Goal: Task Accomplishment & Management: Use online tool/utility

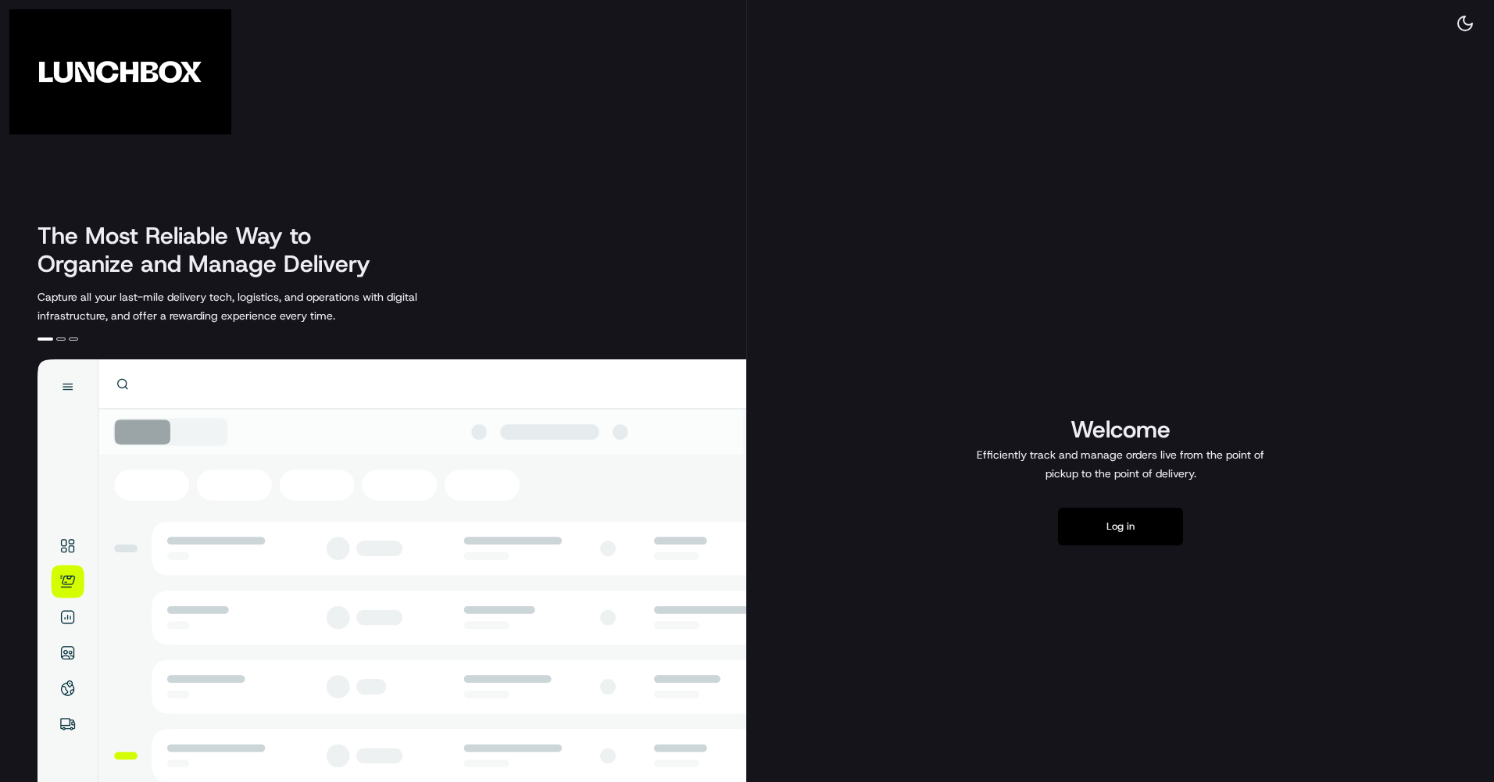
click at [1129, 531] on button "Log in" at bounding box center [1120, 527] width 125 height 38
